Goal: Task Accomplishment & Management: Use online tool/utility

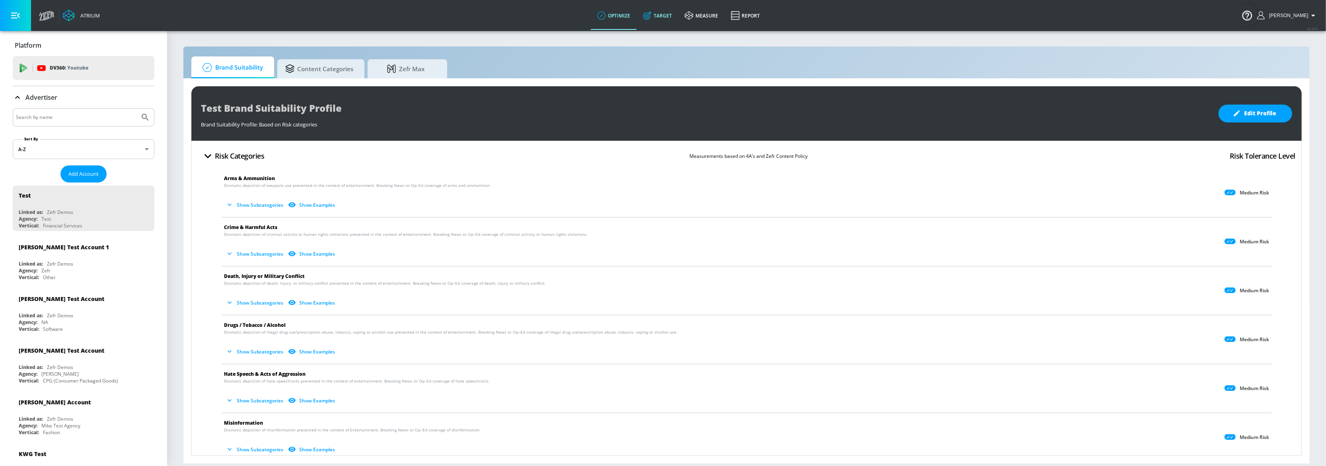
click at [672, 13] on link "Target" at bounding box center [657, 15] width 42 height 29
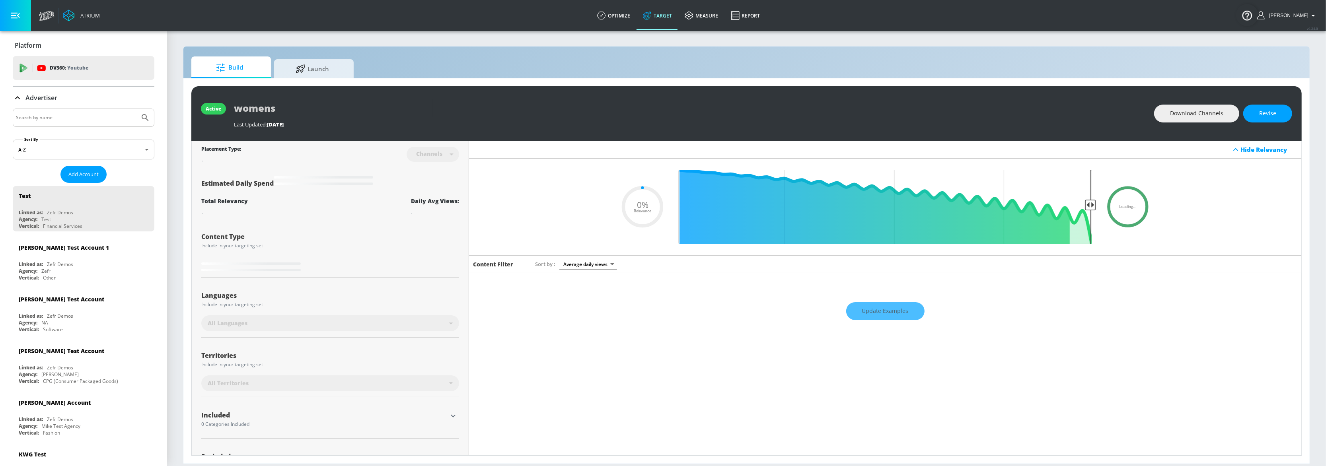
type input "0.6"
